Goal: Task Accomplishment & Management: Use online tool/utility

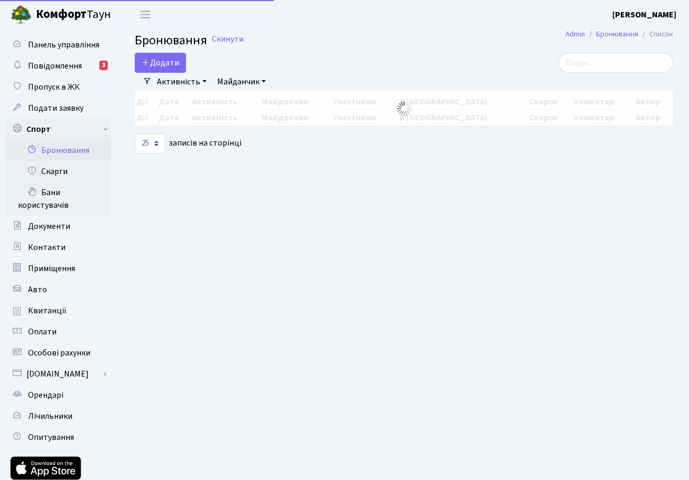
select select "25"
click at [59, 65] on span "Повідомлення" at bounding box center [55, 66] width 54 height 12
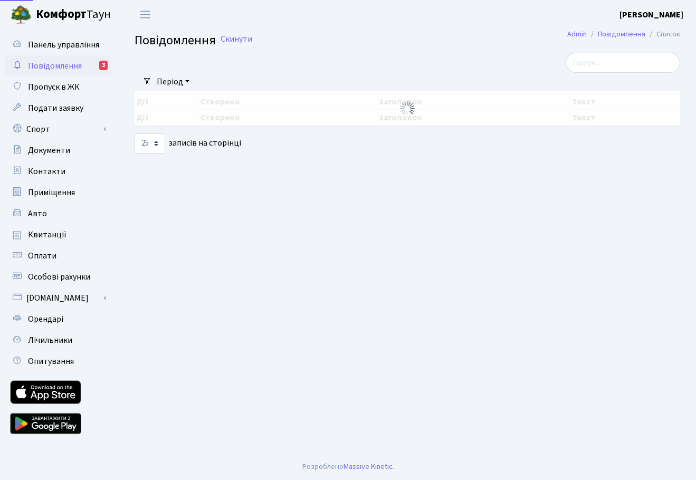
select select "25"
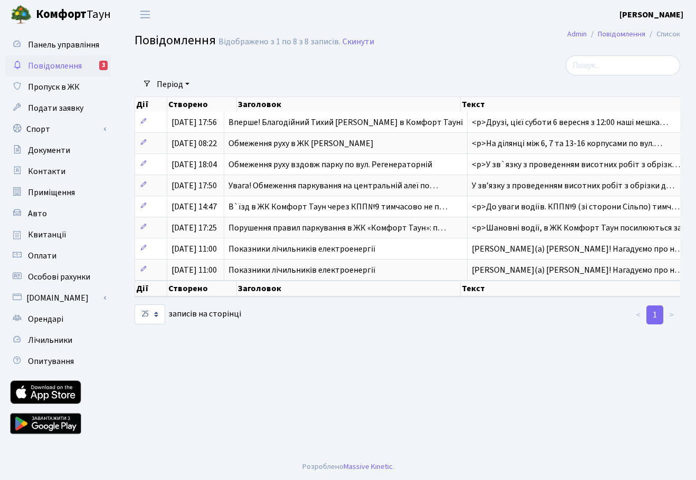
click at [70, 68] on span "Повідомлення" at bounding box center [55, 66] width 54 height 12
select select "25"
click at [62, 135] on link "Спорт" at bounding box center [58, 129] width 106 height 21
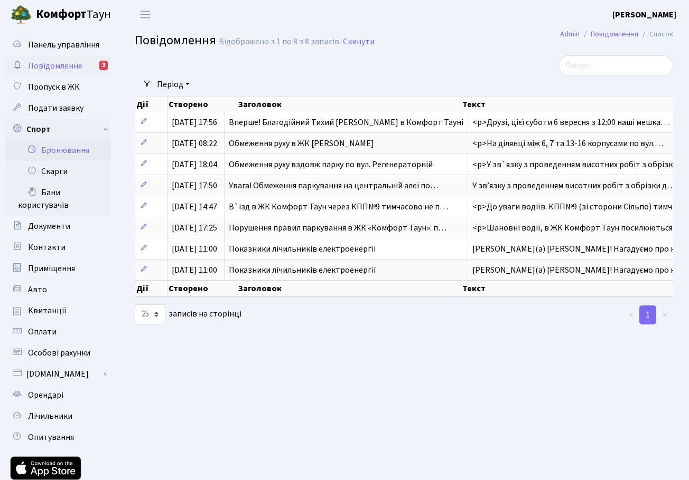
click at [68, 151] on link "Бронювання" at bounding box center [58, 150] width 106 height 21
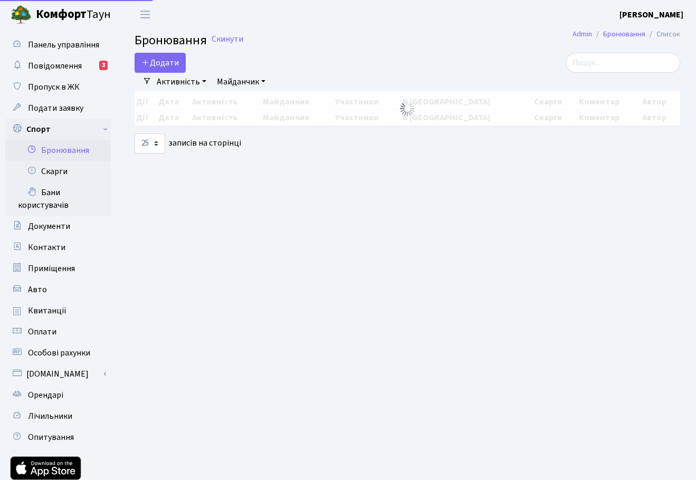
select select "25"
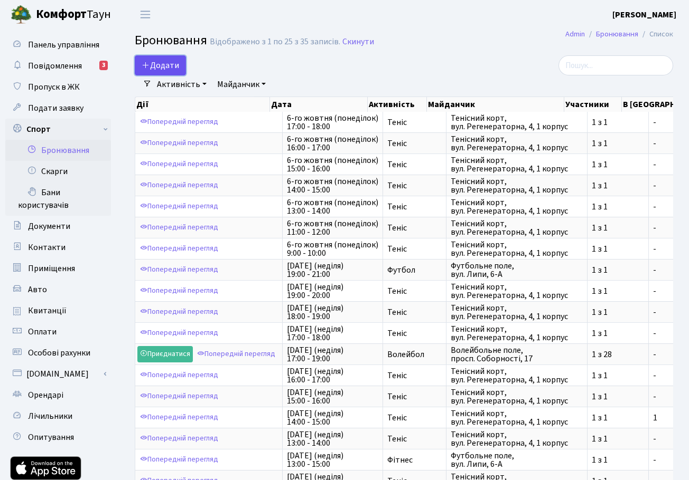
click at [162, 70] on button "Додати" at bounding box center [160, 65] width 51 height 20
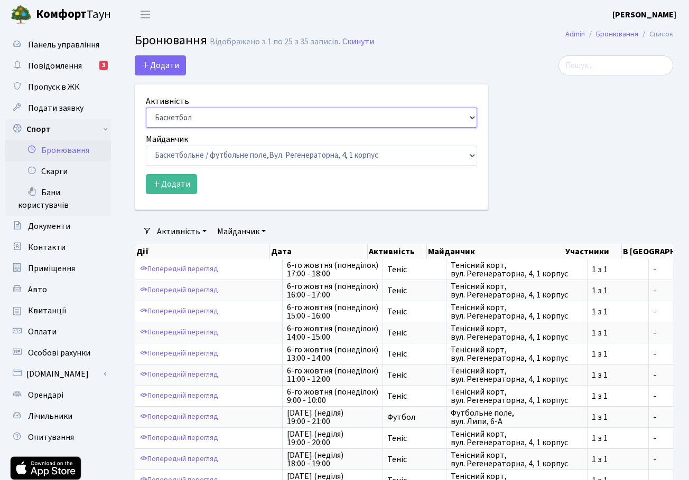
click at [204, 113] on select "Баскетбол Волейбол Йога Катання на роликах Настільний теніс Теніс Футбол Фітнес" at bounding box center [311, 118] width 331 height 20
select select "1"
click at [146, 108] on select "Баскетбол Волейбол Йога Катання на роликах Настільний теніс Теніс Футбол Фітнес" at bounding box center [311, 118] width 331 height 20
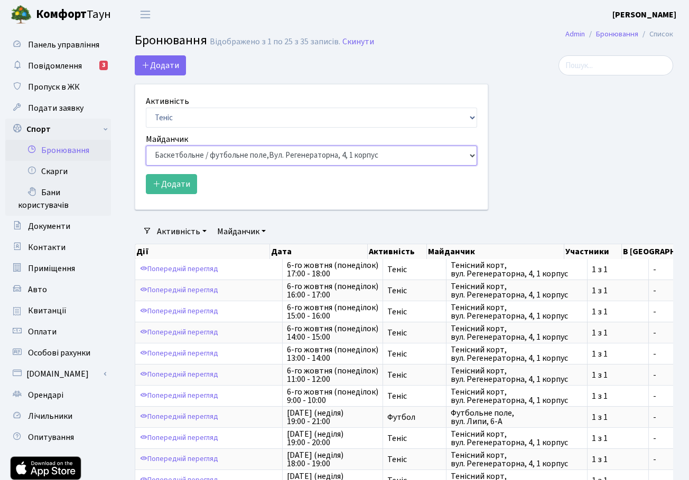
click at [202, 159] on select "Баскетбольне / футбольне поле, Вул. Регенераторна, 4, 1 корпус Баскетбольне пол…" at bounding box center [311, 156] width 331 height 20
select select "1"
click at [146, 146] on select "Баскетбольне / футбольне поле, Вул. Регенераторна, 4, 1 корпус Баскетбольне пол…" at bounding box center [311, 156] width 331 height 20
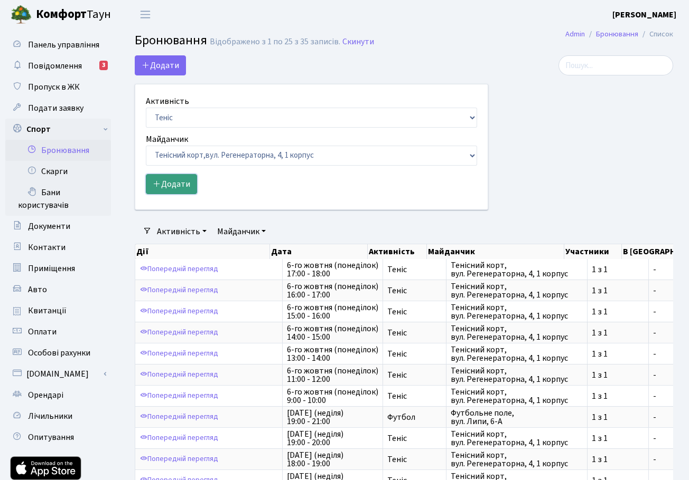
click at [176, 184] on button "Додати" at bounding box center [171, 184] width 51 height 20
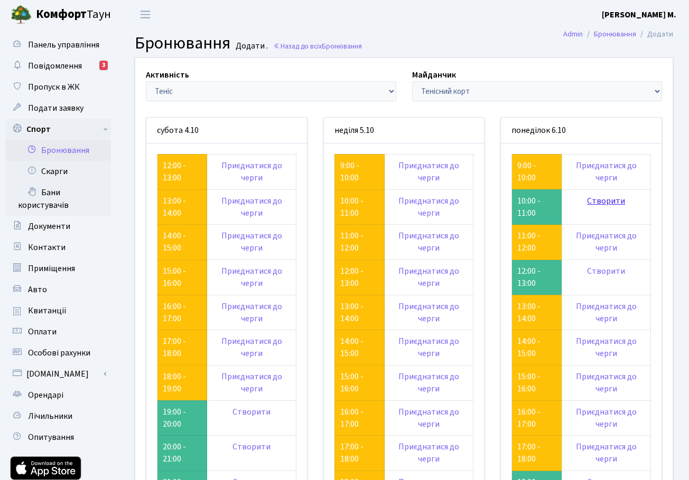
click at [599, 204] on link "Створити" at bounding box center [606, 201] width 38 height 12
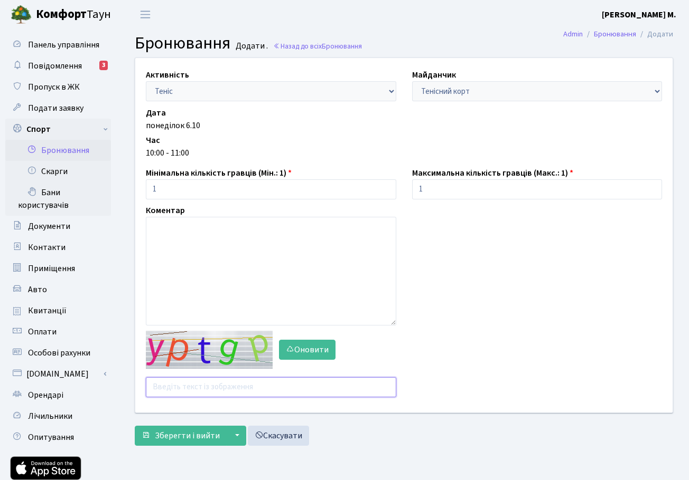
click at [189, 383] on input "text" at bounding box center [271, 388] width 250 height 20
type input "dua7x"
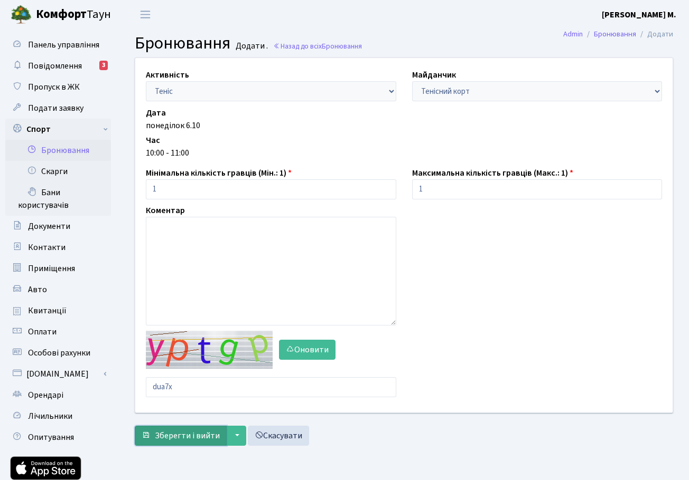
click at [178, 434] on span "Зберегти і вийти" at bounding box center [187, 436] width 65 height 12
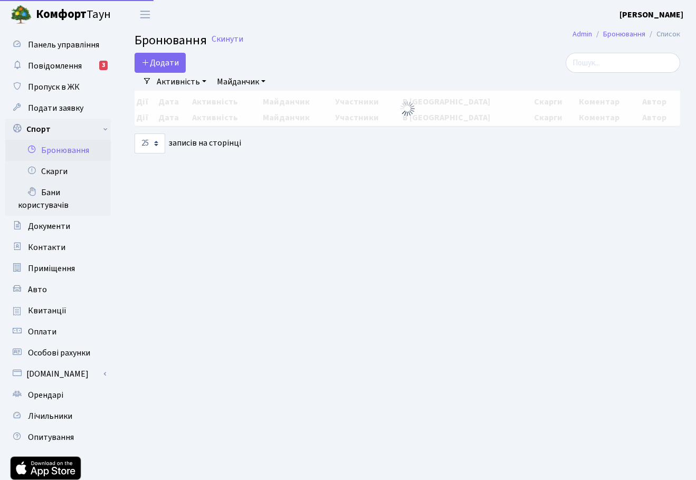
select select "25"
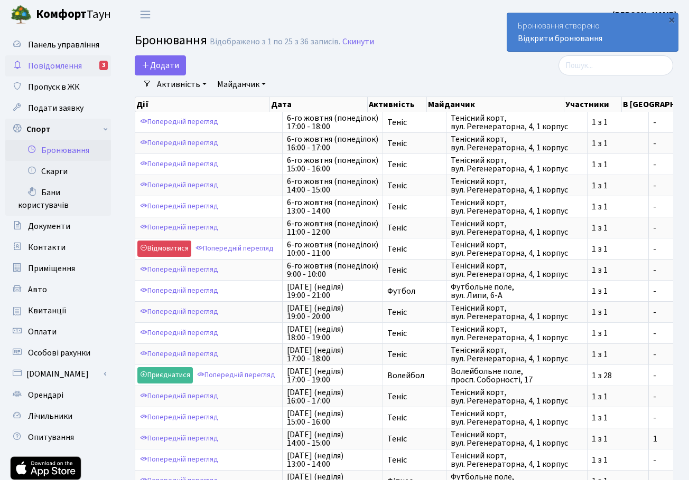
click at [43, 71] on span "Повідомлення" at bounding box center [55, 66] width 54 height 12
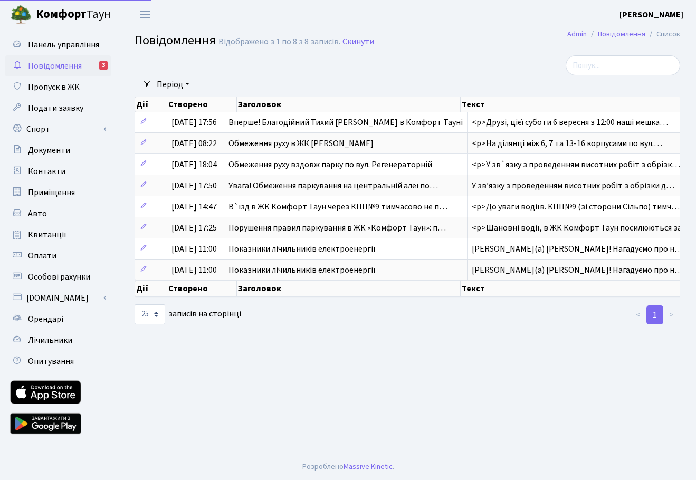
select select "25"
click at [468, 379] on main "Admin Повідомлення Список Повідомлення Відображено з 1 по 8 з 8 записів. Скинут…" at bounding box center [408, 241] width 578 height 425
